Goal: Task Accomplishment & Management: Manage account settings

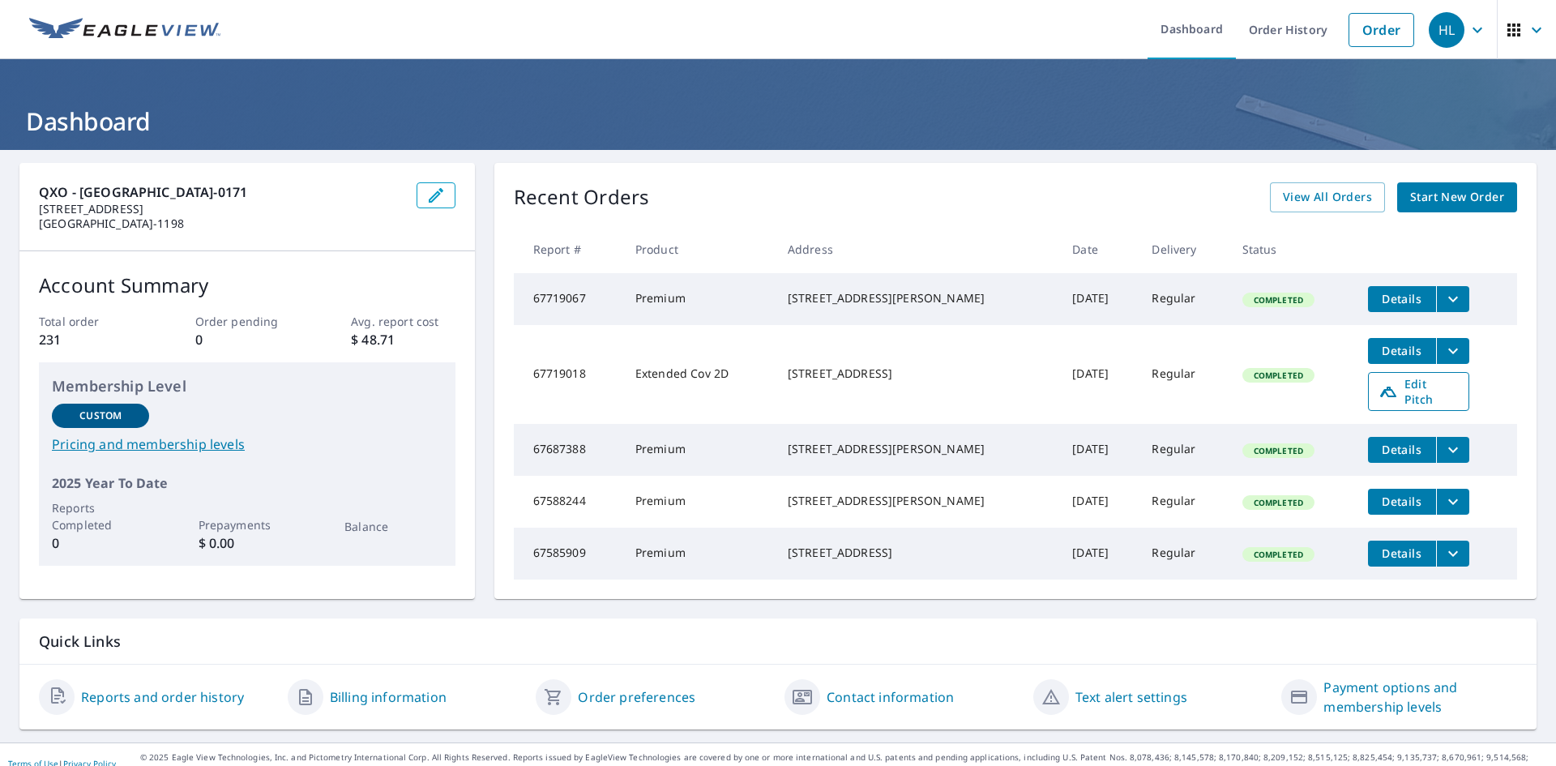
click at [1394, 395] on span "Edit Pitch" at bounding box center [1419, 391] width 80 height 31
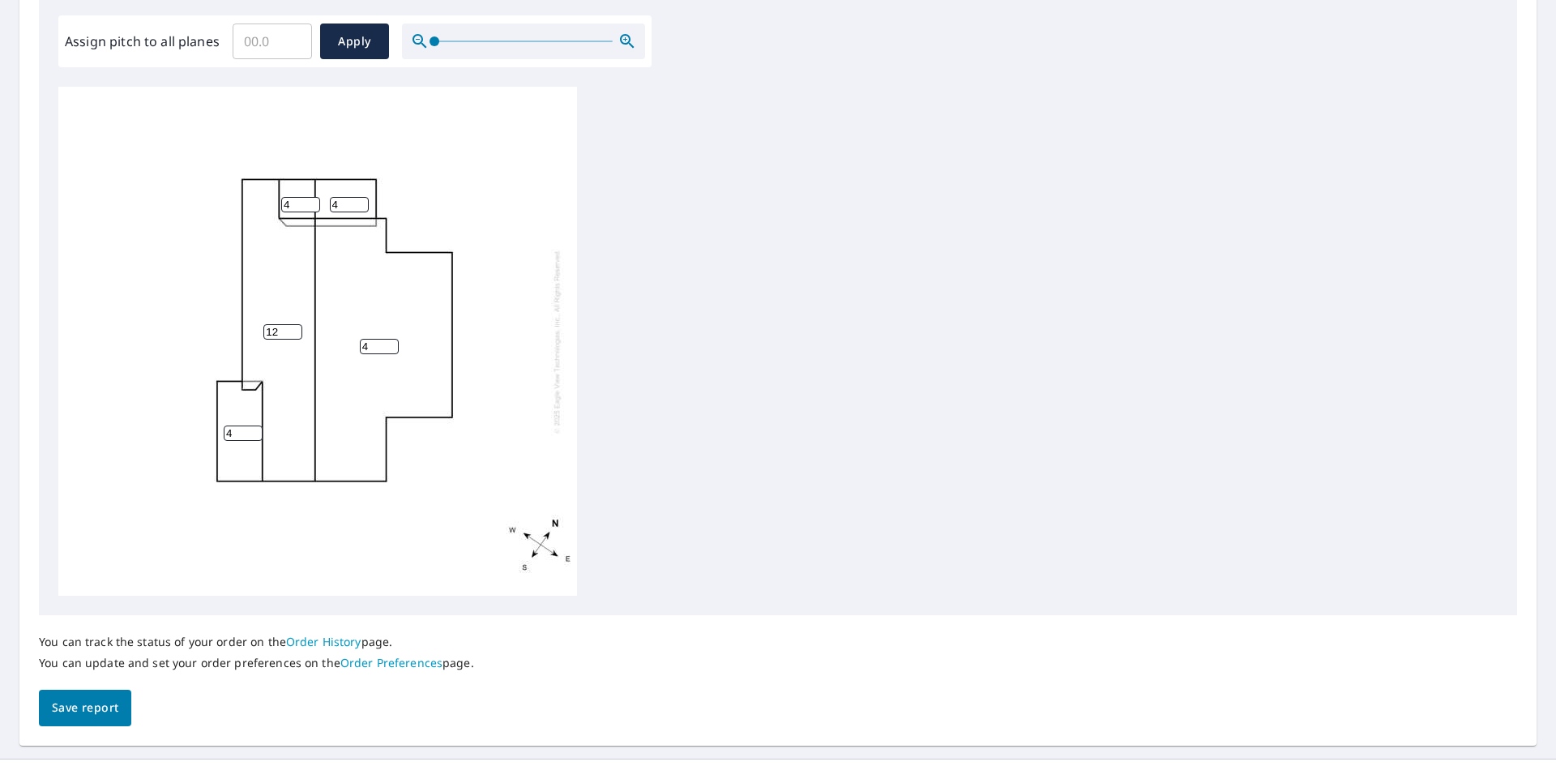
scroll to position [517, 0]
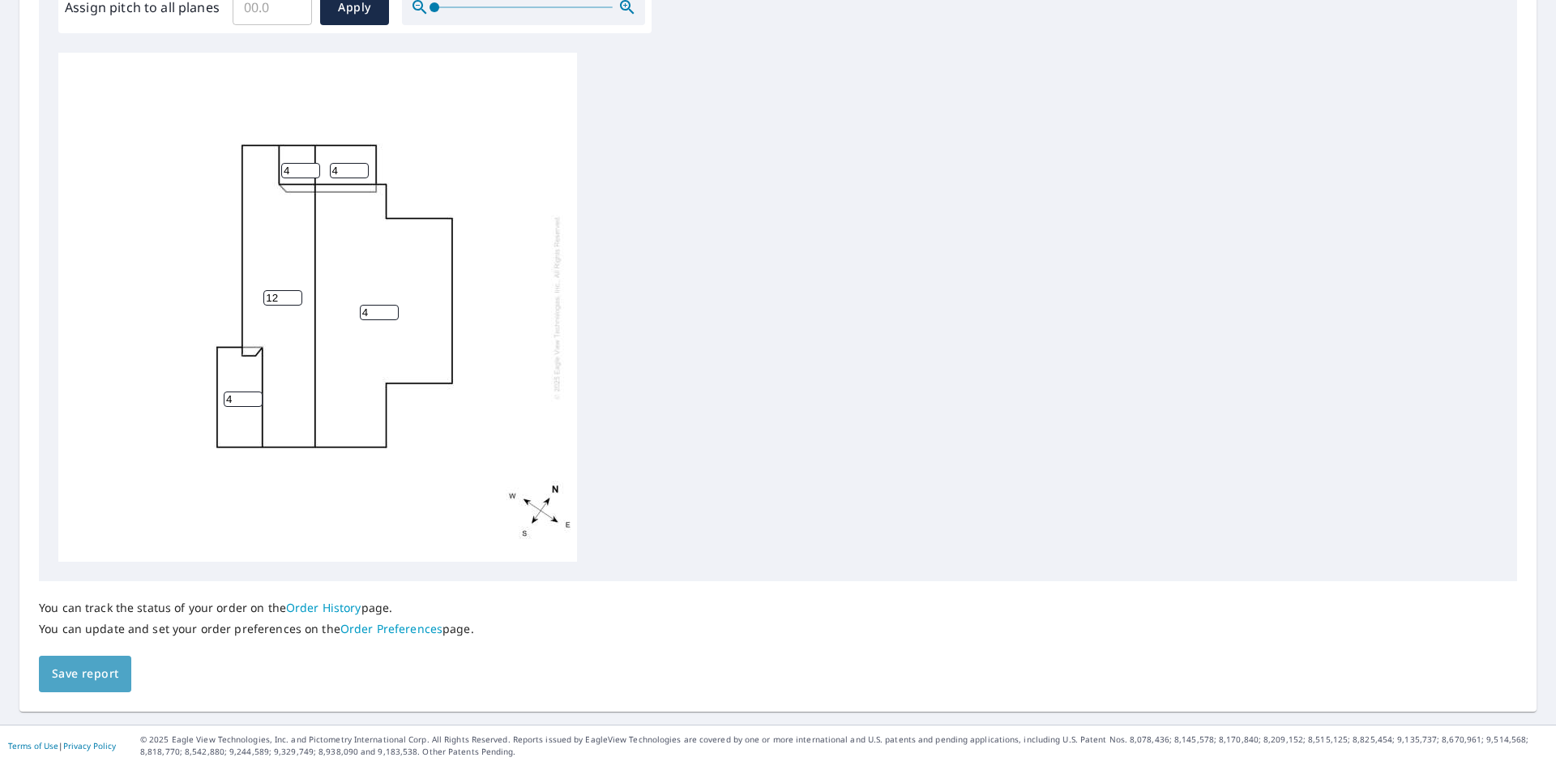
click at [93, 664] on span "Save report" at bounding box center [85, 674] width 66 height 20
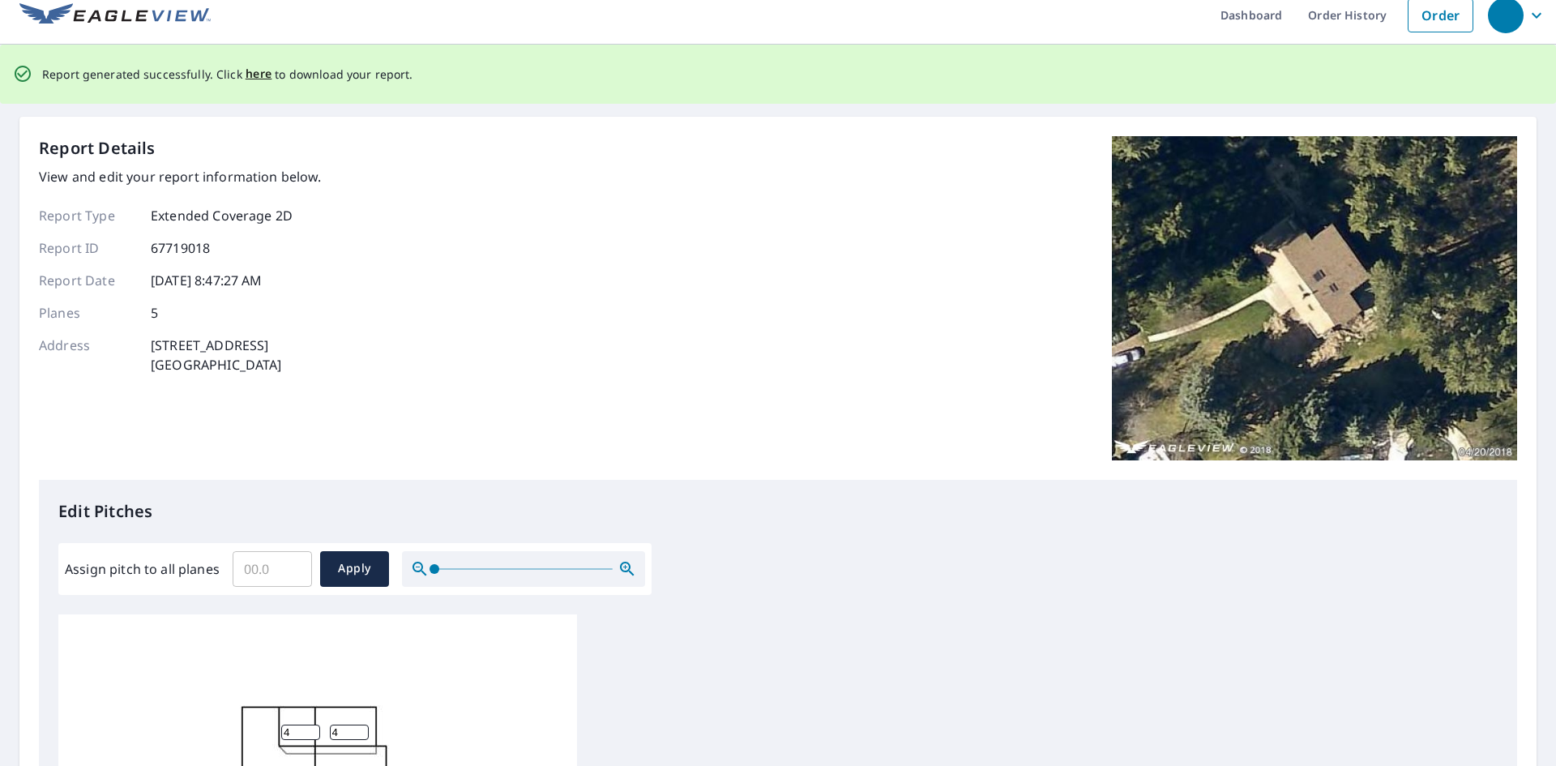
scroll to position [0, 0]
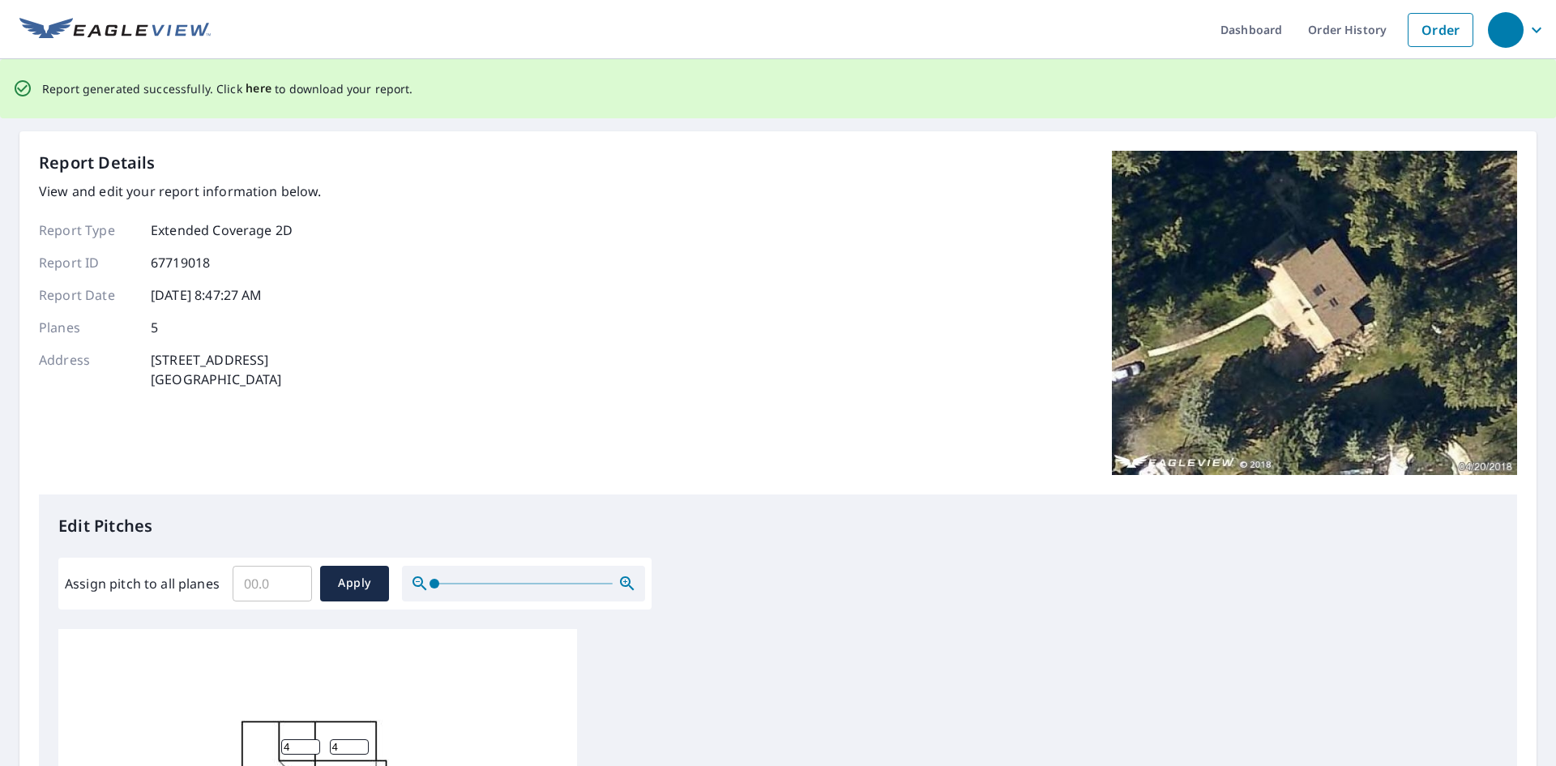
click at [254, 83] on span "here" at bounding box center [259, 89] width 27 height 20
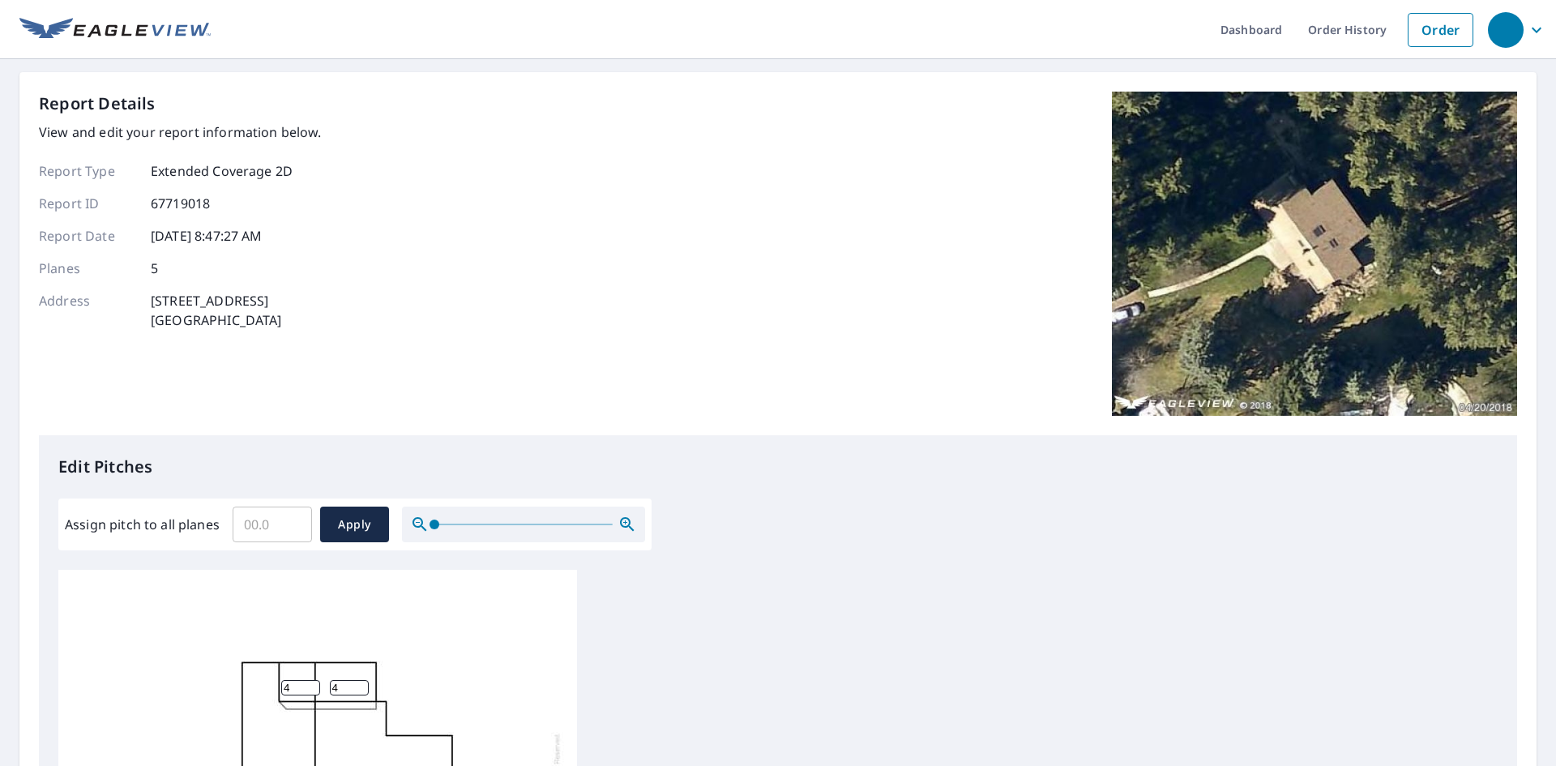
drag, startPoint x: 1555, startPoint y: 0, endPoint x: 1068, endPoint y: 19, distance: 487.5
click at [1069, 15] on ul "Dashboard Order History Order" at bounding box center [846, 29] width 1271 height 59
